Goal: Information Seeking & Learning: Learn about a topic

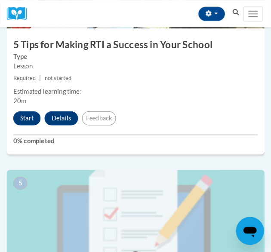
scroll to position [940, 0]
click at [32, 111] on button "Start" at bounding box center [26, 115] width 27 height 14
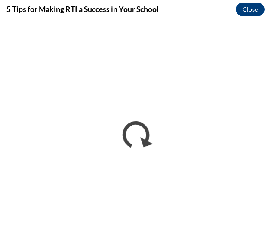
scroll to position [660, 0]
